Goal: Task Accomplishment & Management: Manage account settings

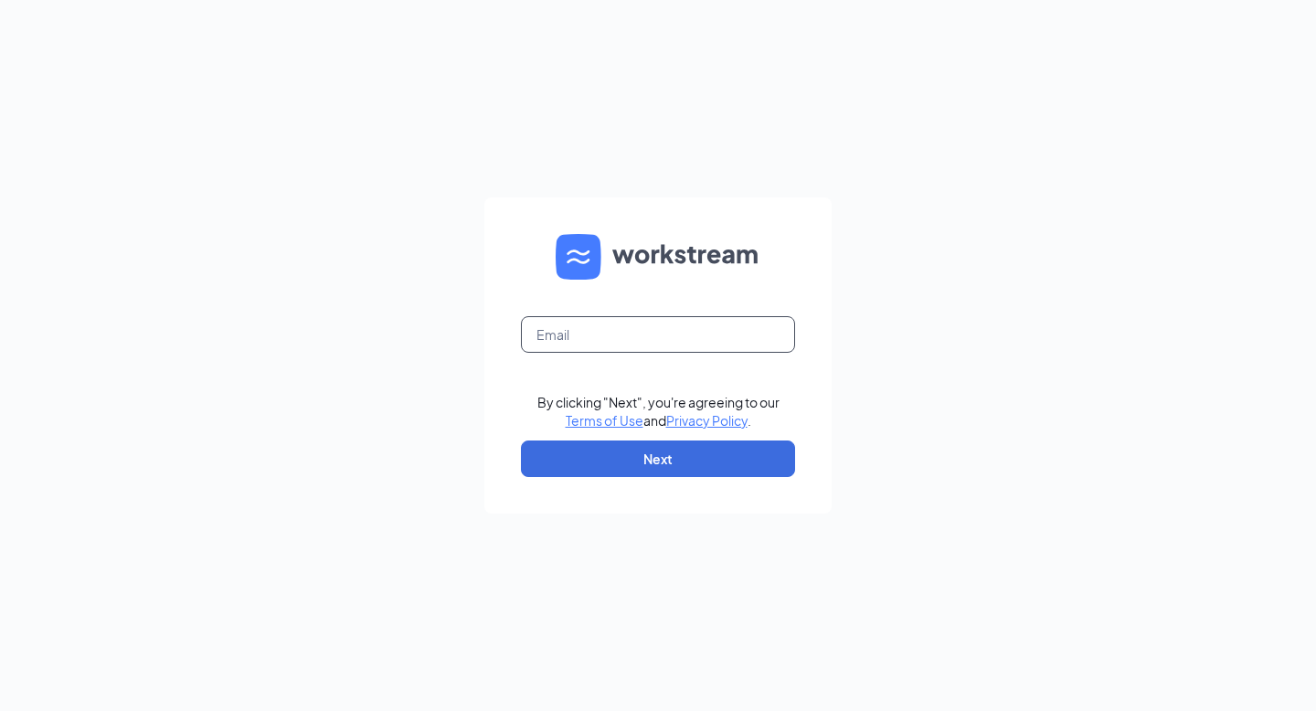
click at [550, 328] on input "text" at bounding box center [658, 334] width 274 height 37
type input "pelhamroadmarketing@gmail.com"
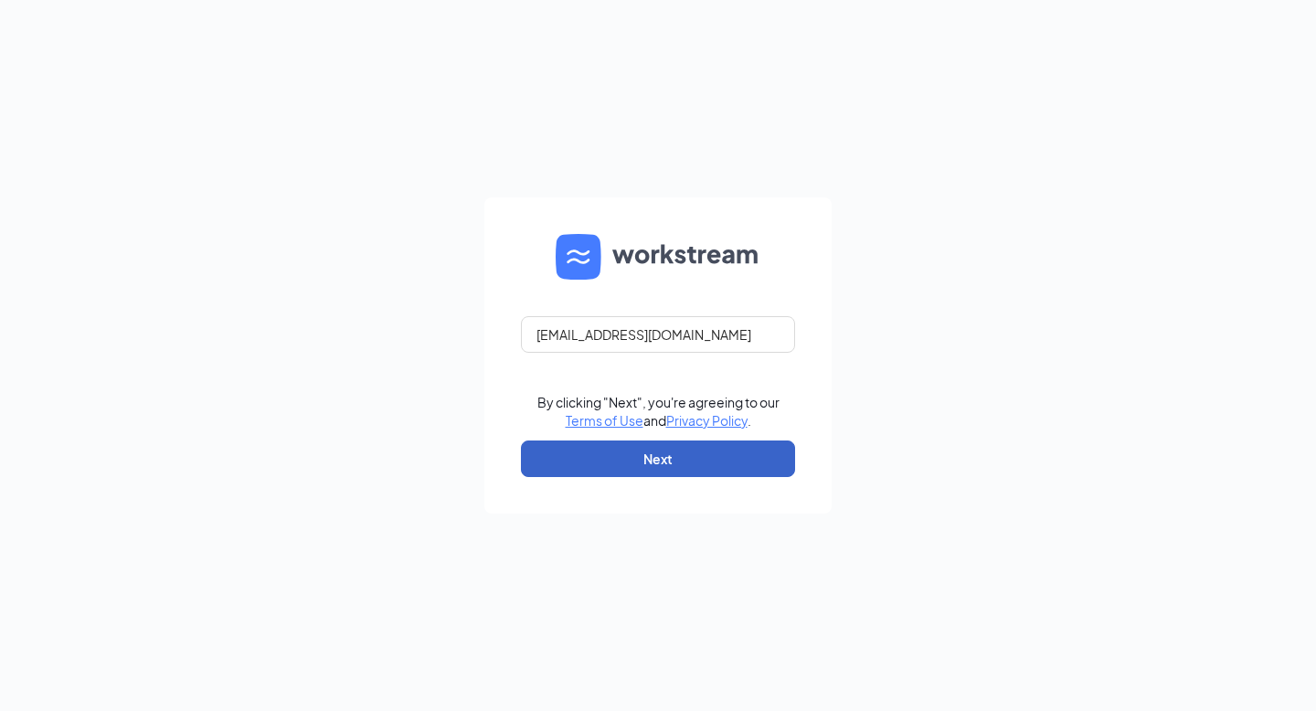
click at [657, 453] on button "Next" at bounding box center [658, 459] width 274 height 37
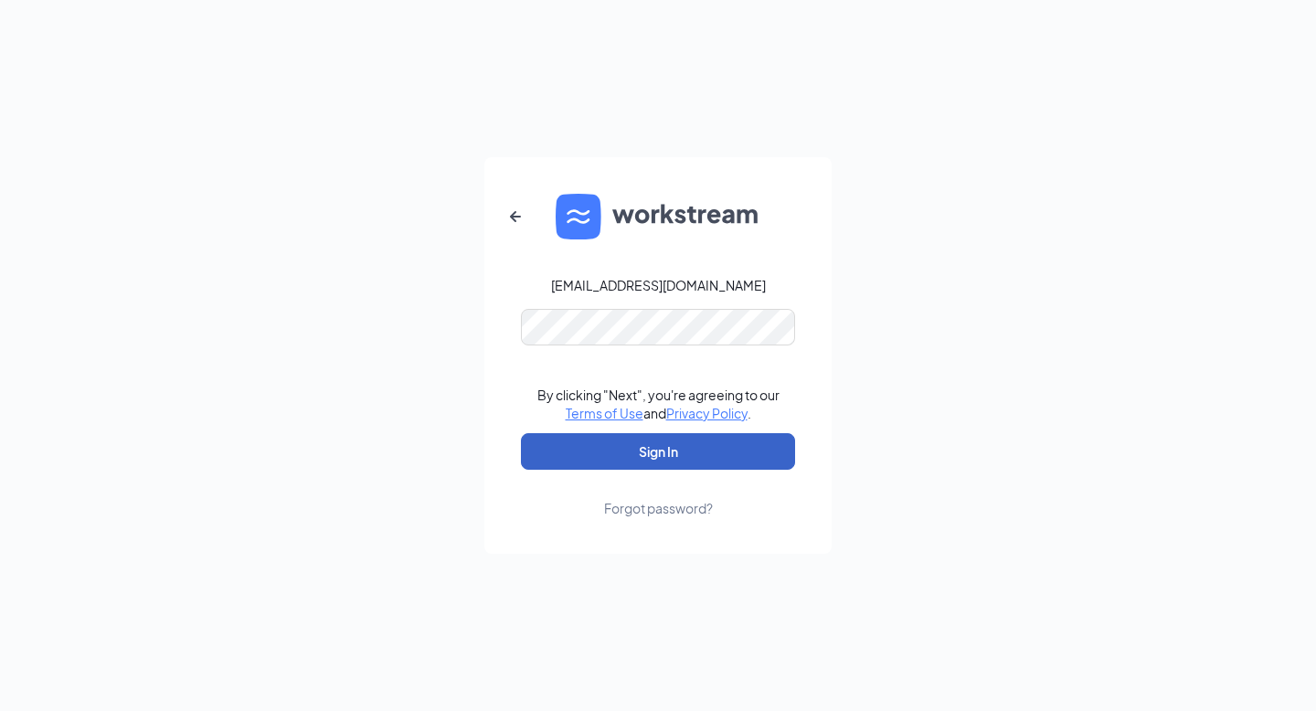
click at [674, 448] on button "Sign In" at bounding box center [658, 451] width 274 height 37
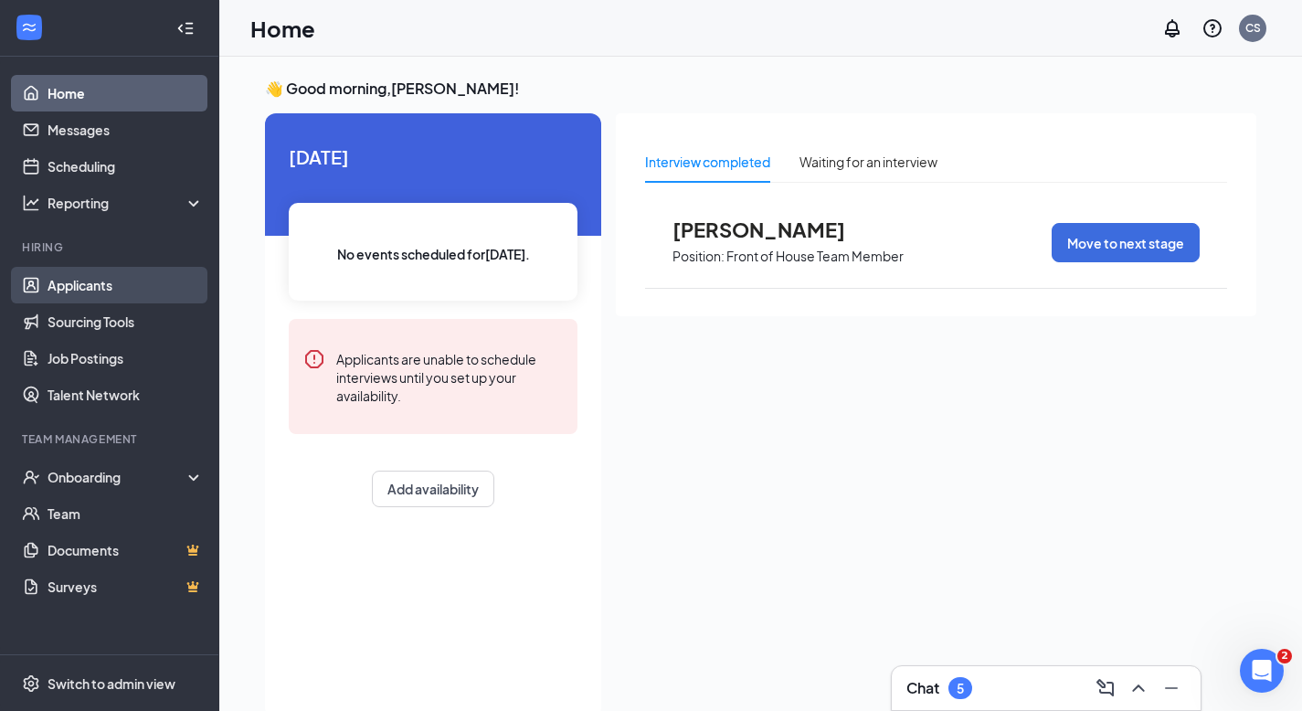
click at [105, 281] on link "Applicants" at bounding box center [126, 285] width 156 height 37
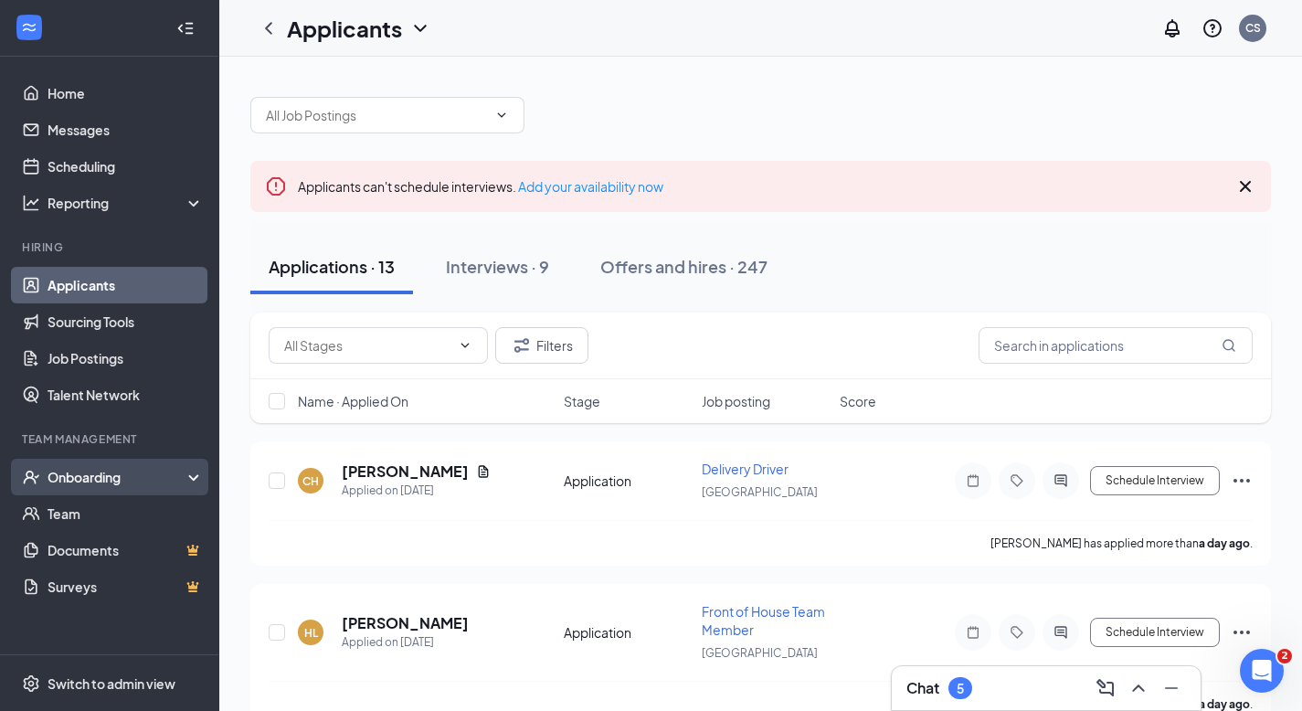
click at [84, 473] on div "Onboarding" at bounding box center [118, 477] width 141 height 18
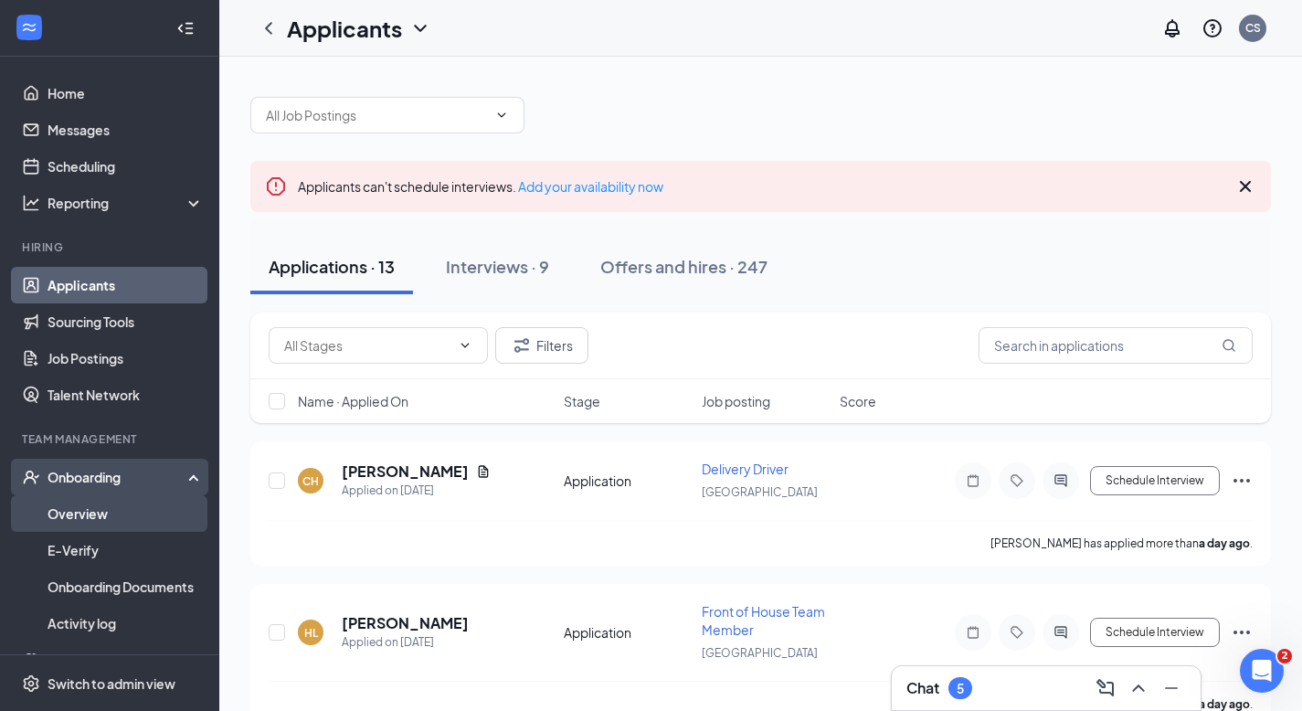
click at [90, 510] on link "Overview" at bounding box center [126, 513] width 156 height 37
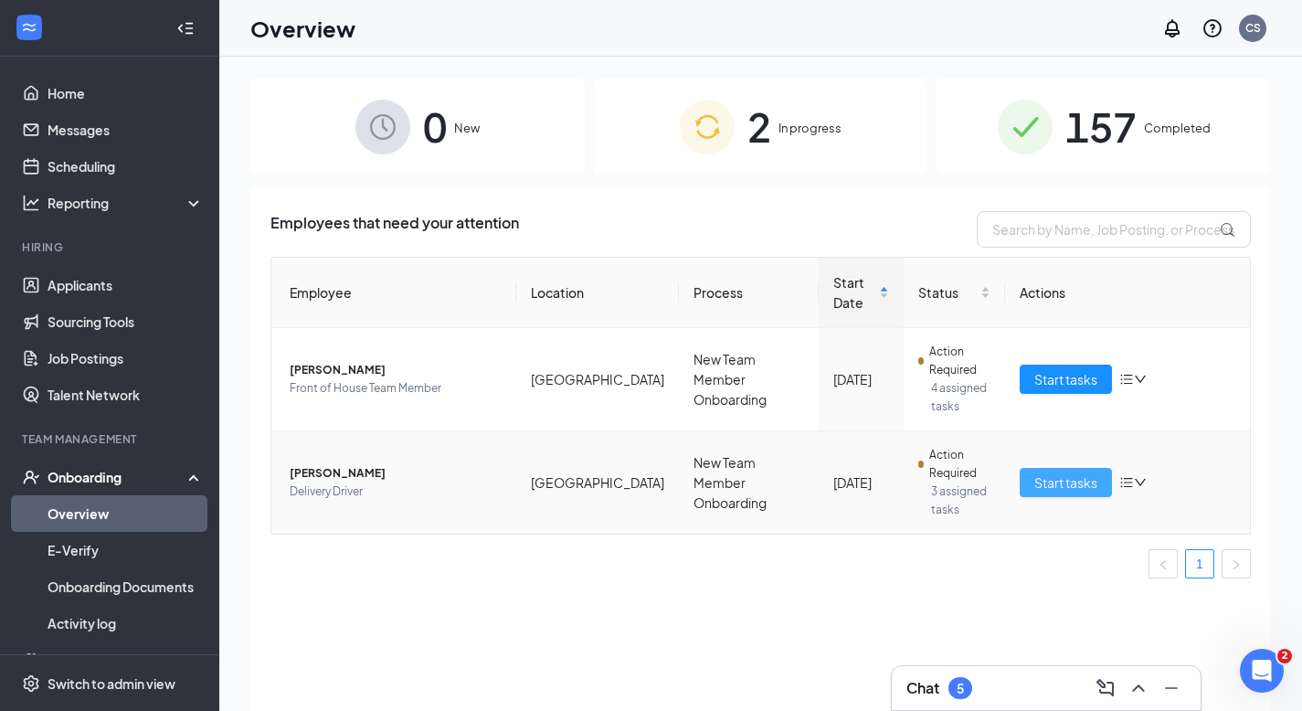
click at [1067, 481] on span "Start tasks" at bounding box center [1066, 483] width 63 height 20
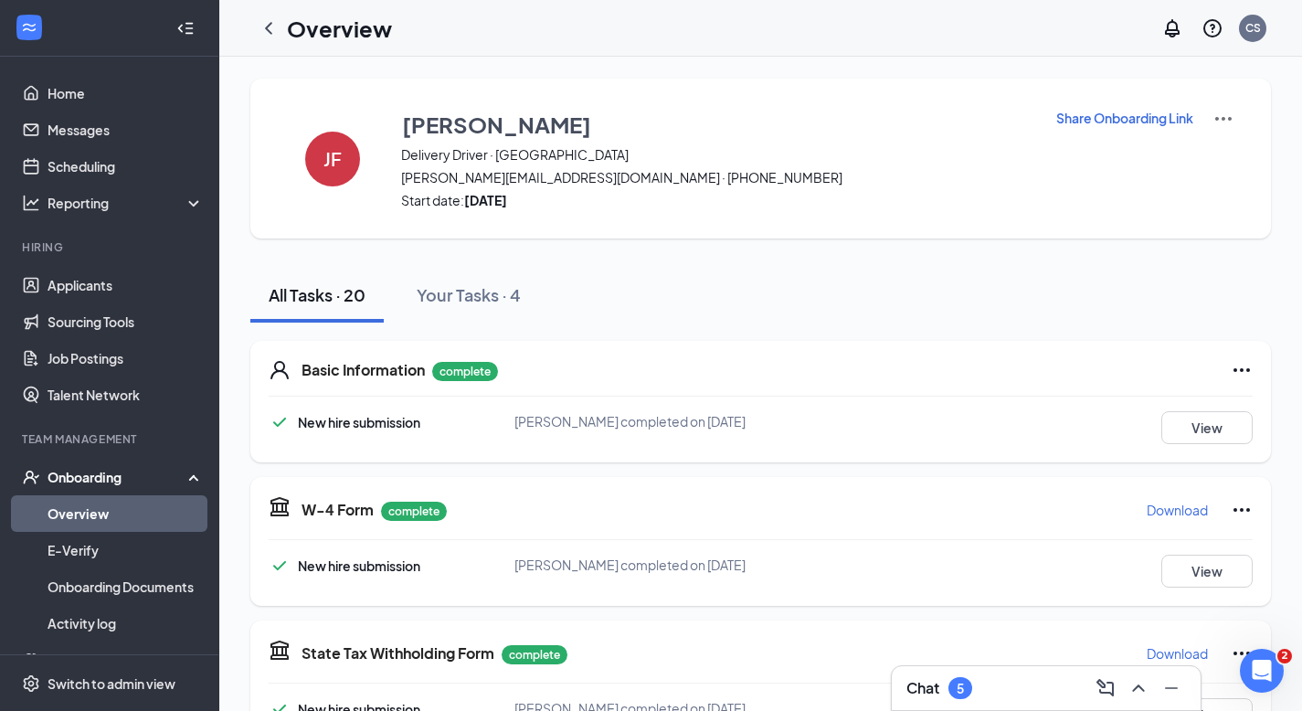
click at [99, 507] on link "Overview" at bounding box center [126, 513] width 156 height 37
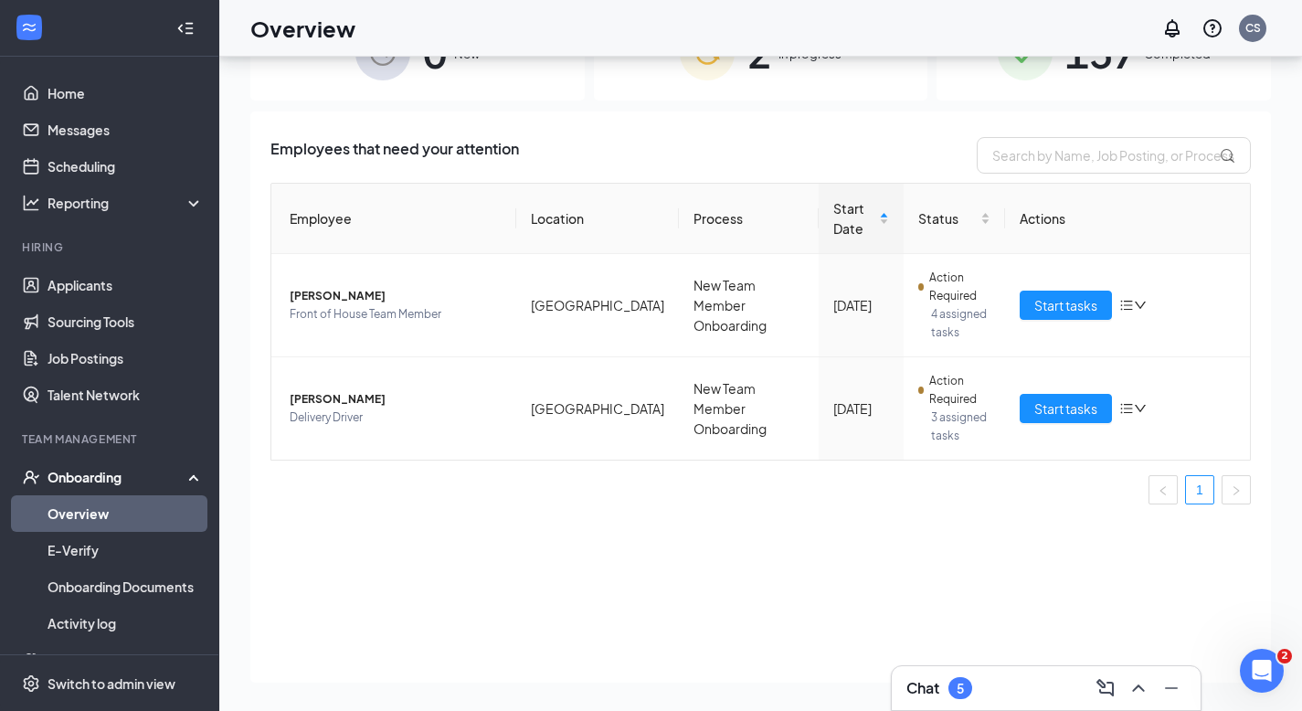
scroll to position [82, 0]
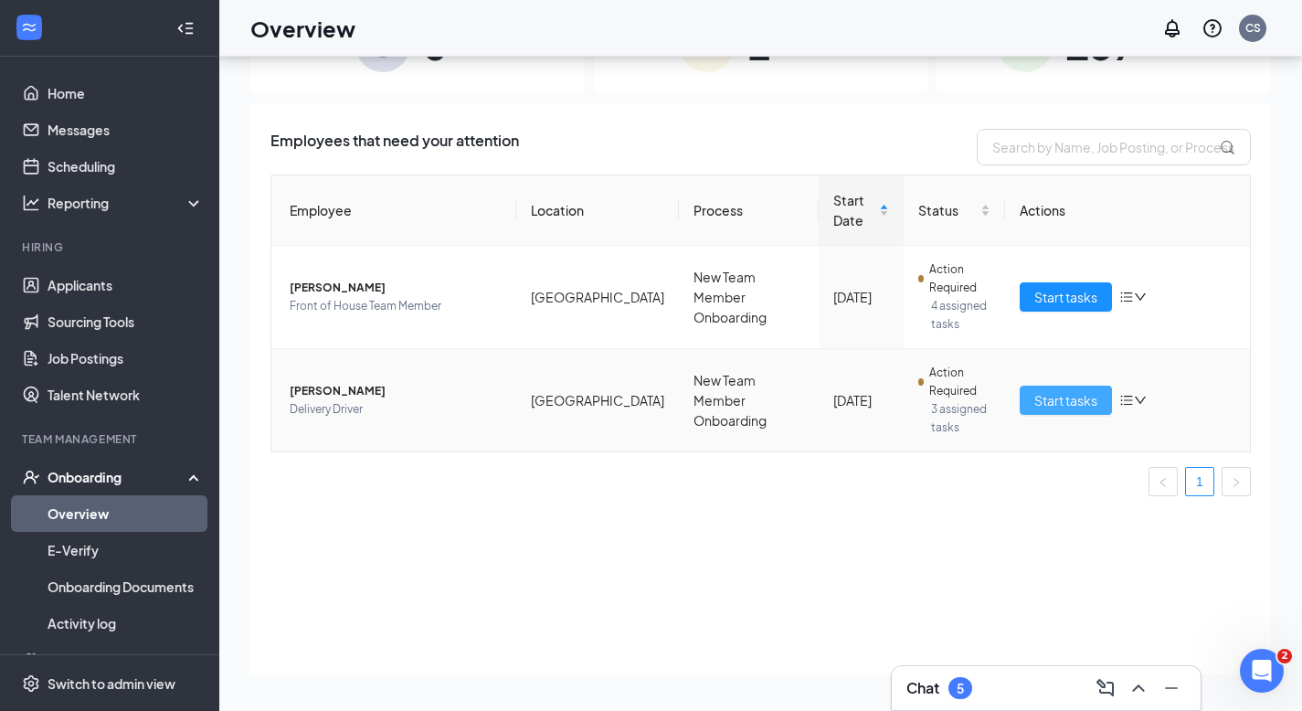
click at [1046, 395] on span "Start tasks" at bounding box center [1066, 400] width 63 height 20
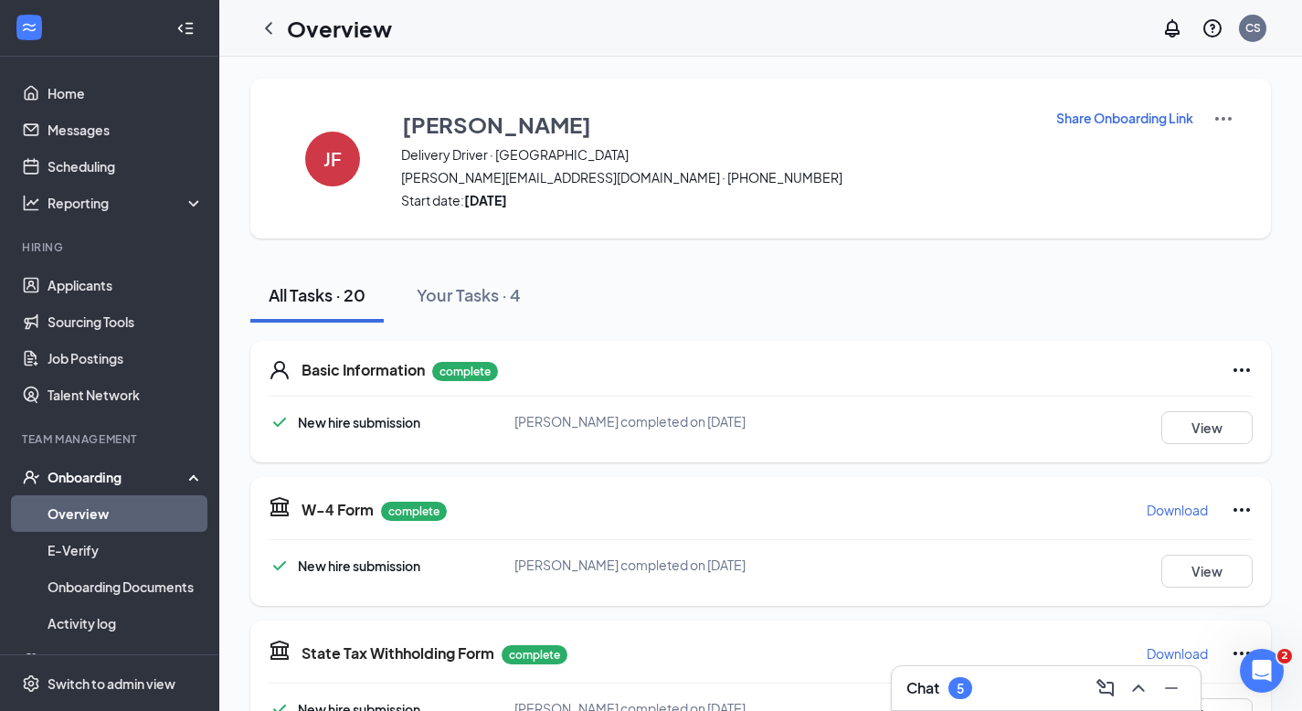
click at [844, 189] on div "[PERSON_NAME] Delivery Driver · Pelham Road [PERSON_NAME][EMAIL_ADDRESS][DOMAIN…" at bounding box center [717, 158] width 632 height 101
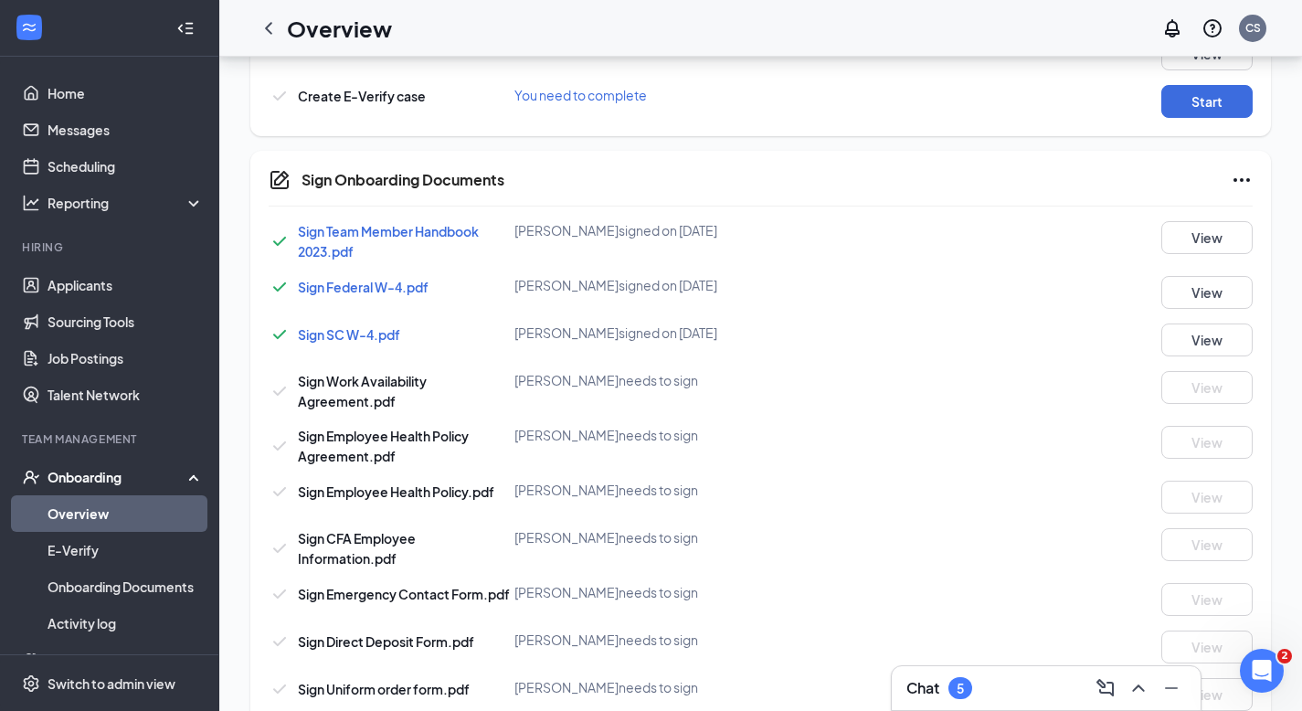
scroll to position [877, 0]
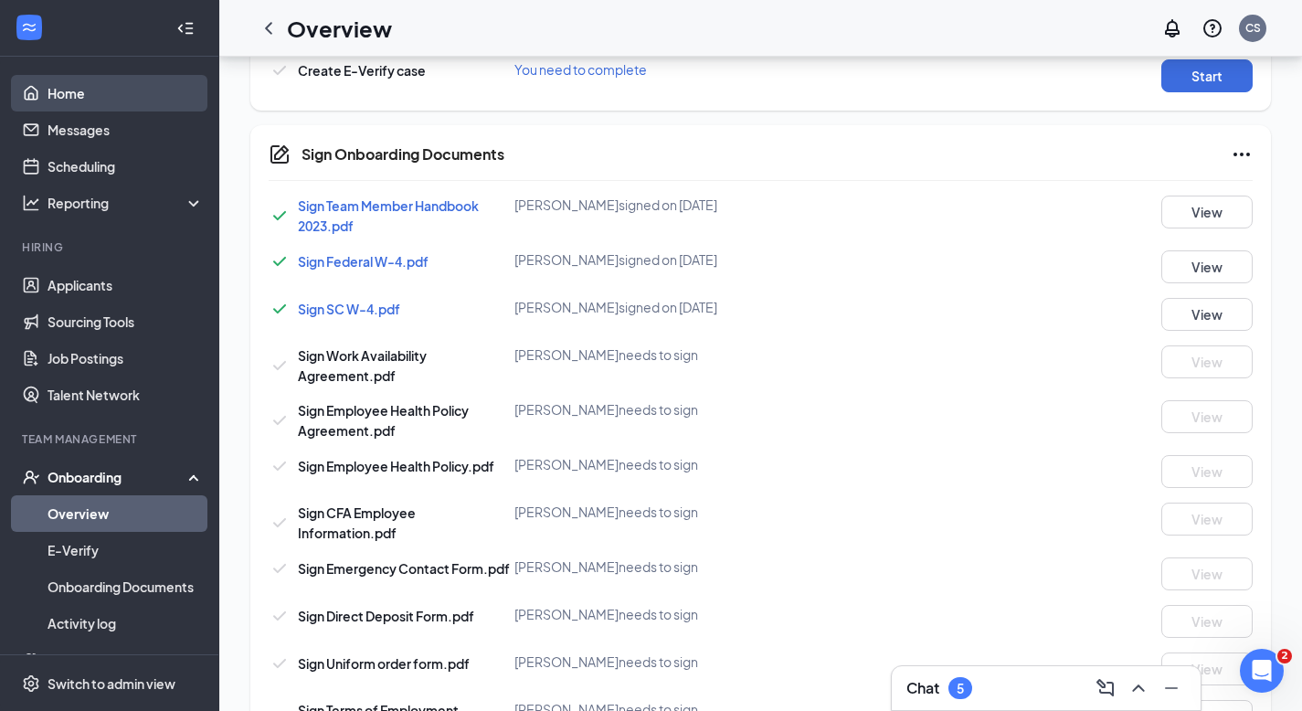
click at [84, 93] on link "Home" at bounding box center [126, 93] width 156 height 37
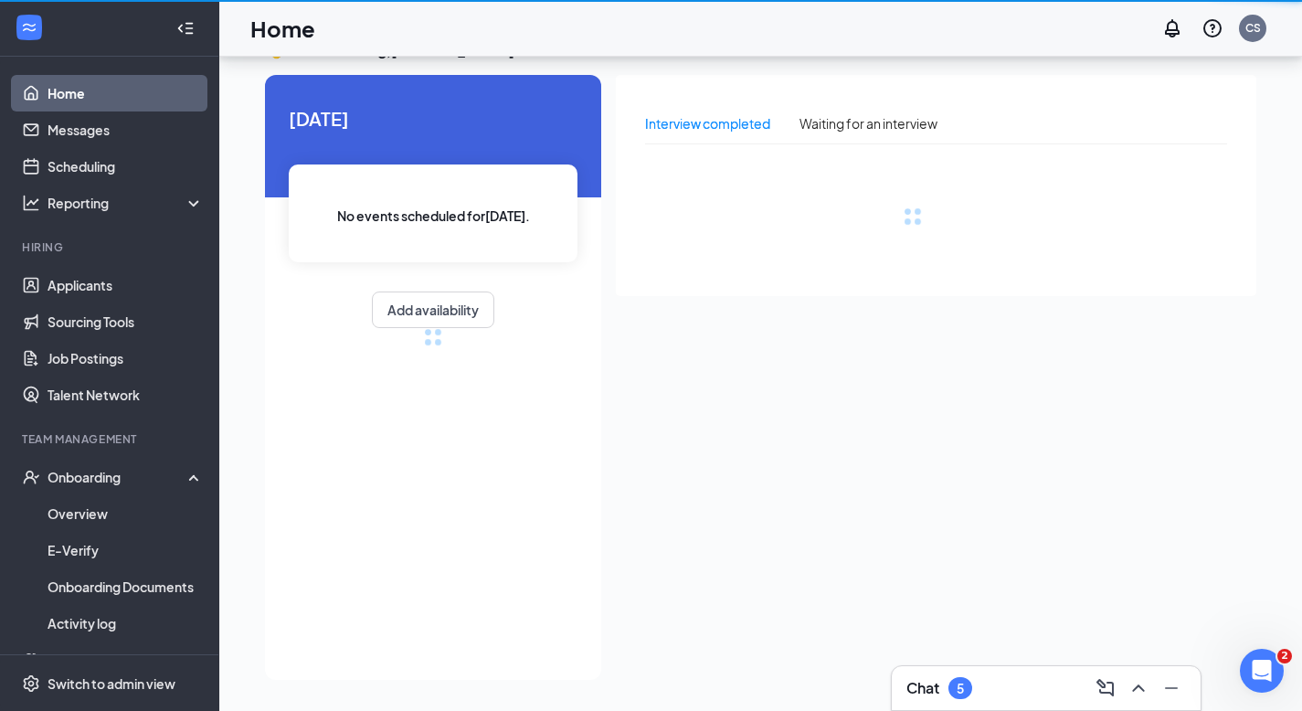
scroll to position [38, 0]
